Goal: Task Accomplishment & Management: Manage account settings

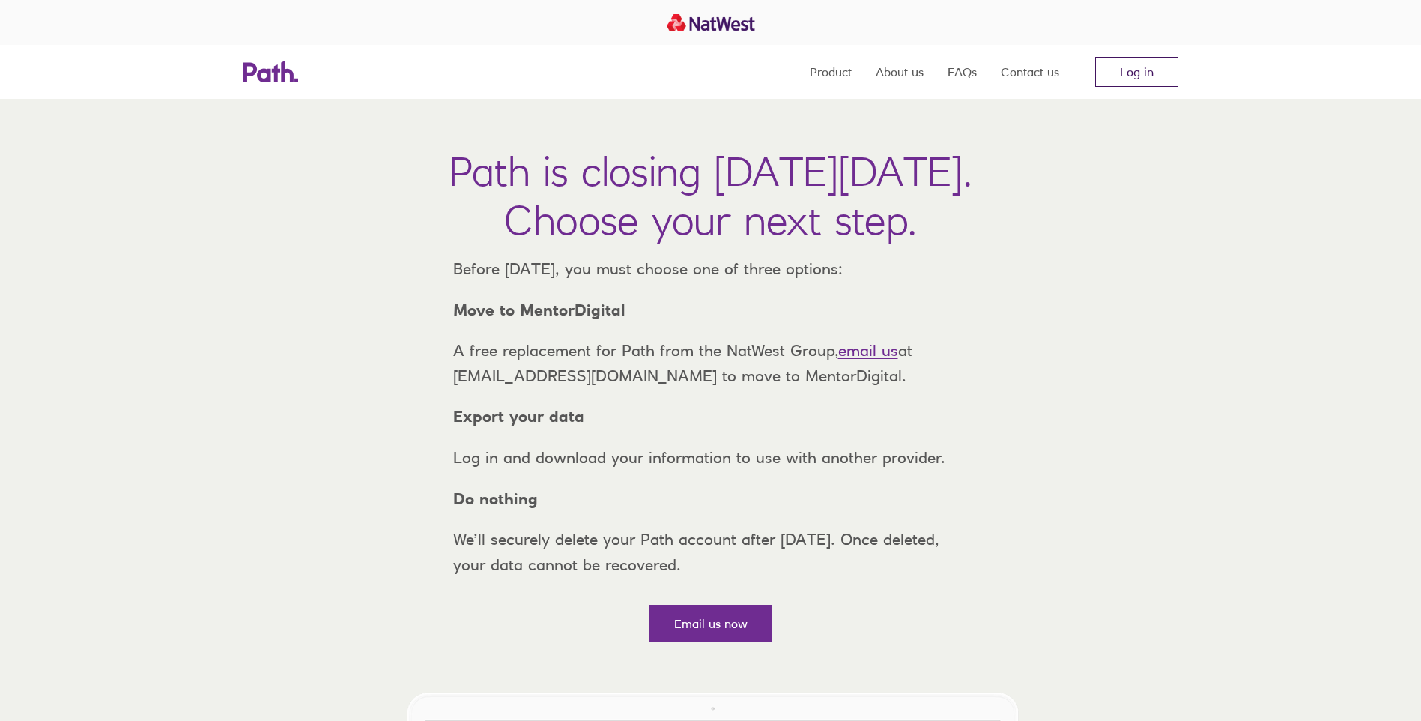
click at [1135, 70] on link "Log in" at bounding box center [1136, 72] width 83 height 30
